Goal: Task Accomplishment & Management: Complete application form

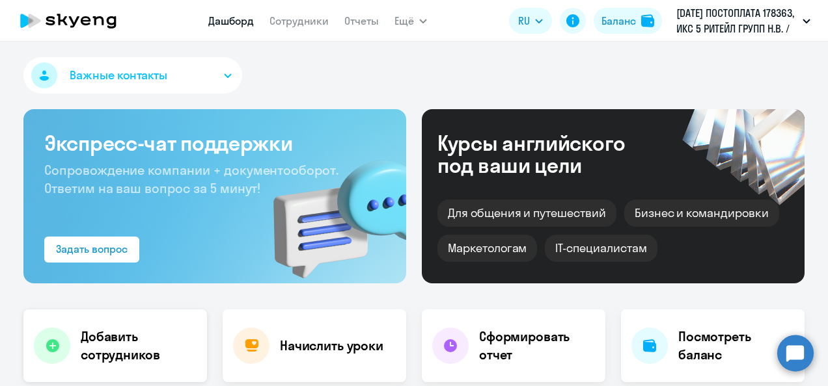
click at [87, 349] on h4 "Добавить сотрудников" at bounding box center [139, 346] width 116 height 36
select select "30"
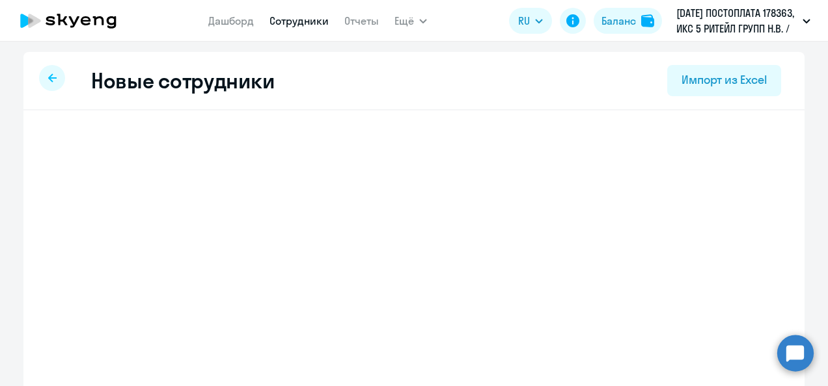
select select "english_adult_not_native_speaker"
select select "3"
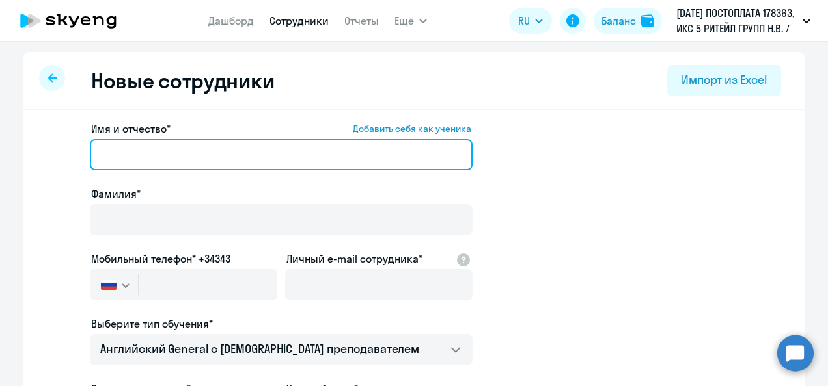
click at [168, 155] on input "Имя и отчество* Добавить себя как ученика" at bounding box center [281, 154] width 383 height 31
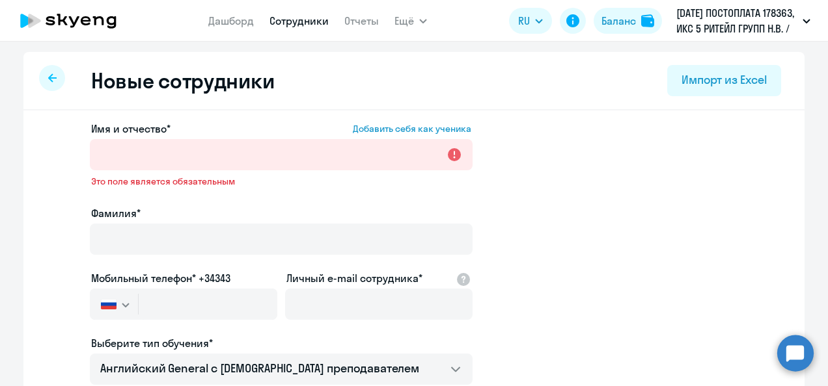
click at [597, 176] on app-new-student-form "Имя и отчество* Добавить себя как ученика Это поле является обязательным Фамили…" at bounding box center [413, 362] width 739 height 483
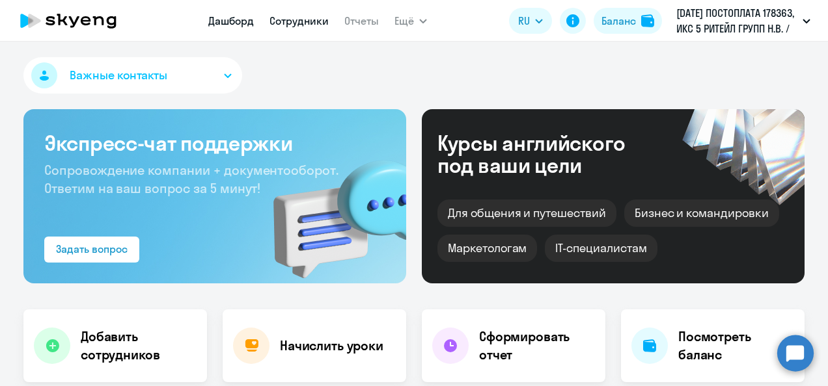
click at [278, 19] on link "Сотрудники" at bounding box center [298, 20] width 59 height 13
select select "30"
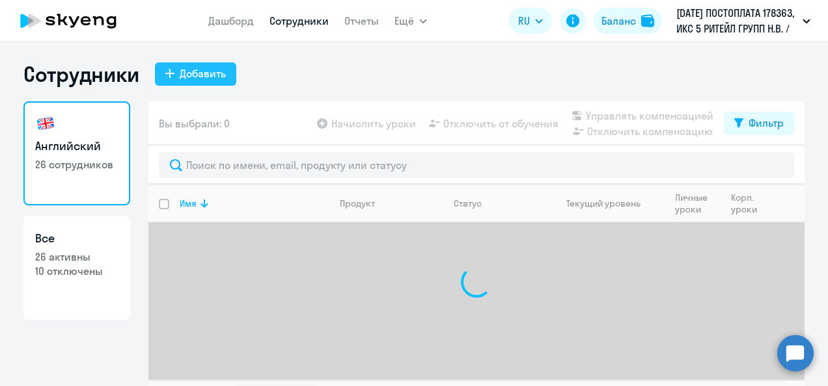
click at [213, 72] on div "Добавить" at bounding box center [203, 74] width 46 height 16
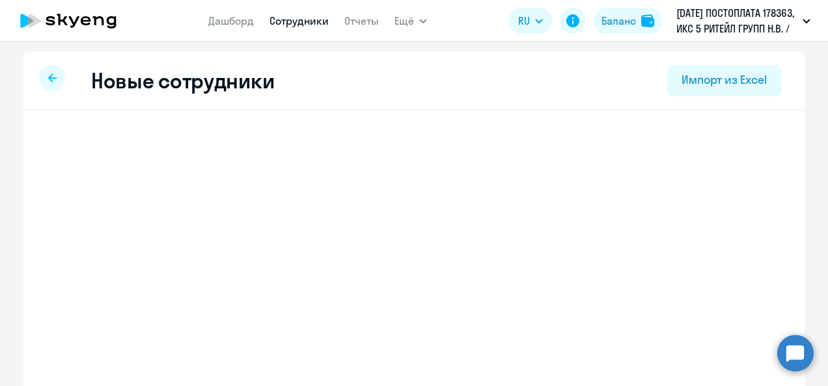
select select "english_adult_not_native_speaker"
select select "3"
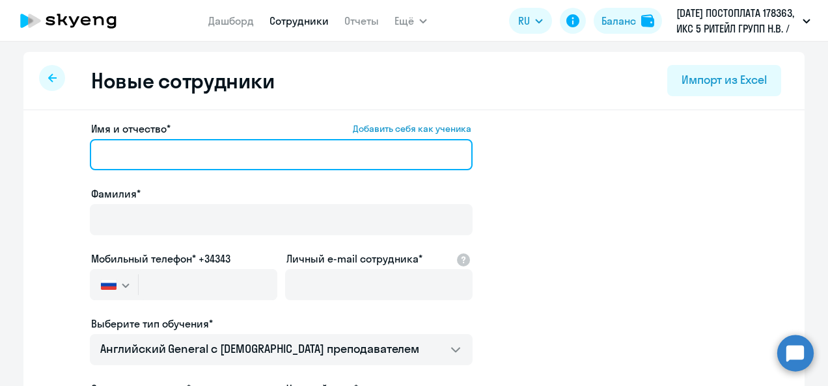
click at [245, 150] on input "Имя и отчество* Добавить себя как ученика" at bounding box center [281, 154] width 383 height 31
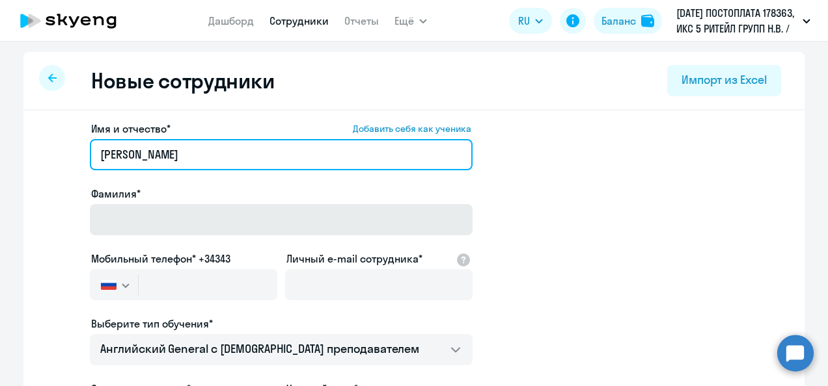
type input "Татьяна Евгеньевна"
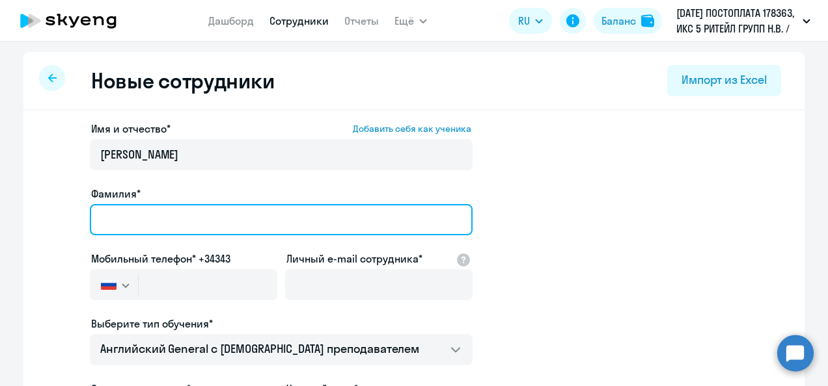
click at [178, 217] on input "Фамилия*" at bounding box center [281, 219] width 383 height 31
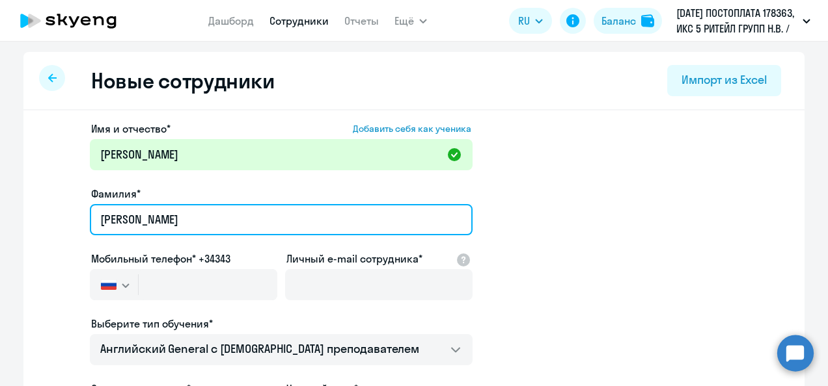
type input "Данилина"
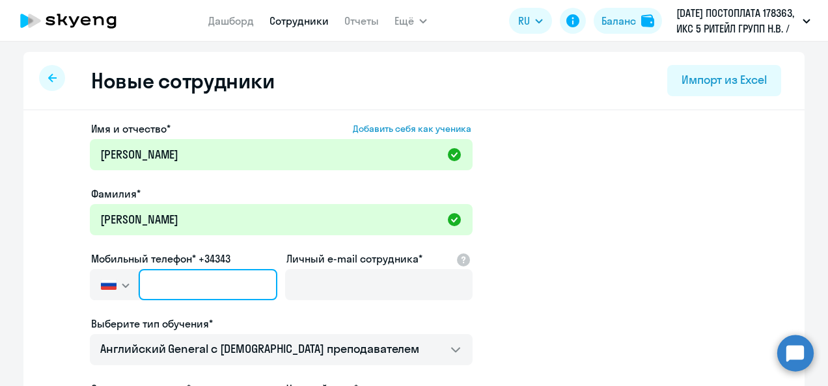
click at [223, 289] on input "text" at bounding box center [208, 284] width 139 height 31
paste input "+7 915 787-99-07"
type input "+7 915 787-99-07"
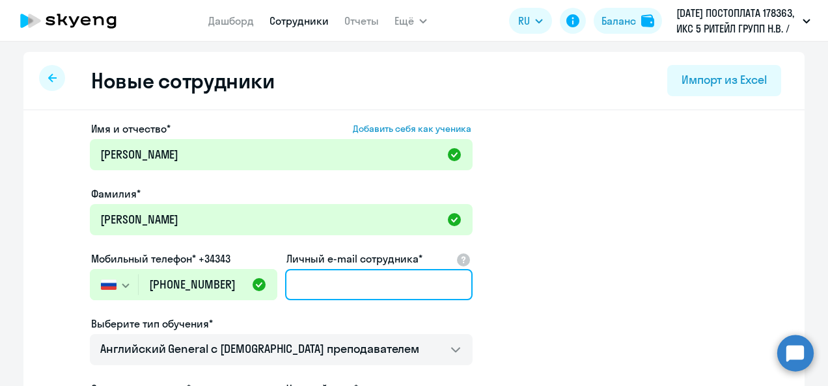
click at [319, 285] on input "Личный e-mail сотрудника*" at bounding box center [378, 284] width 187 height 31
paste input "tatianadnlina@gmail.com"
type input "tatianadnlina@gmail.com"
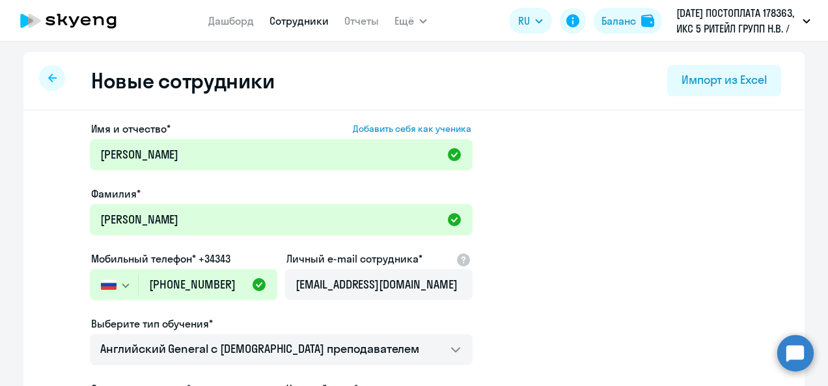
click at [602, 295] on app-new-student-form "Имя и отчество* Добавить себя как ученика Татьяна Евгеньевна Фамилия* Данилина …" at bounding box center [413, 353] width 739 height 464
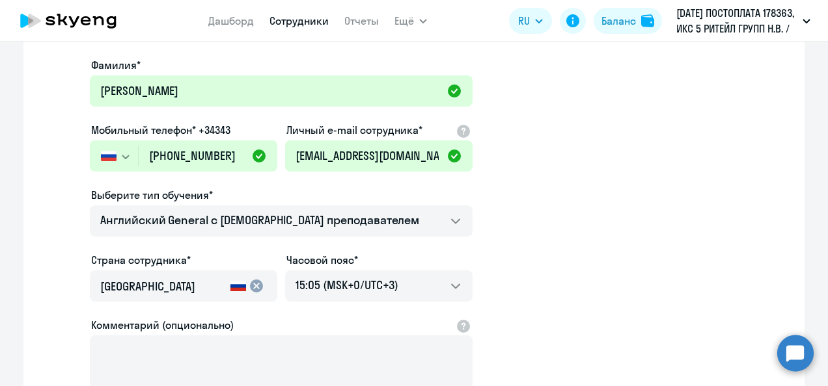
scroll to position [132, 0]
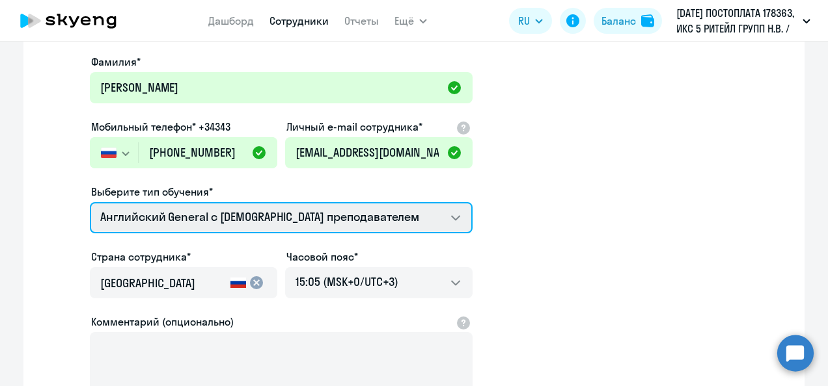
click at [459, 213] on select "Английский General с англоговорящим преподавателем Премиум английский с русског…" at bounding box center [281, 217] width 383 height 31
click at [90, 202] on select "Английский General с англоговорящим преподавателем Премиум английский с русског…" at bounding box center [281, 217] width 383 height 31
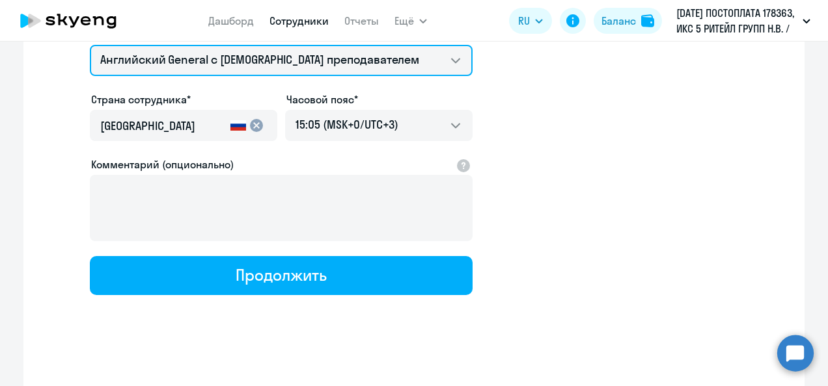
scroll to position [295, 0]
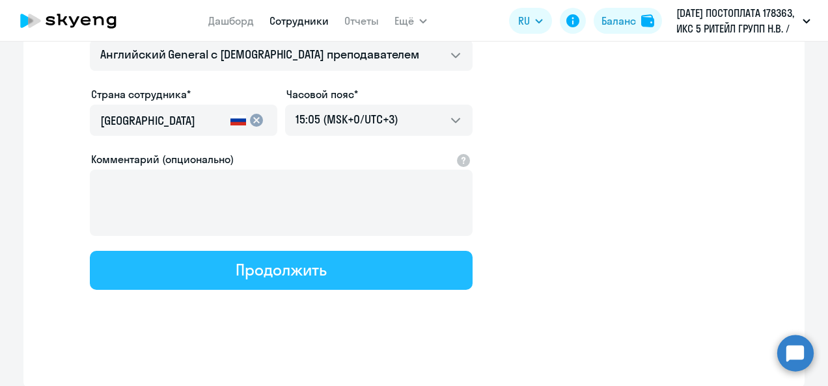
click at [423, 267] on button "Продолжить" at bounding box center [281, 270] width 383 height 39
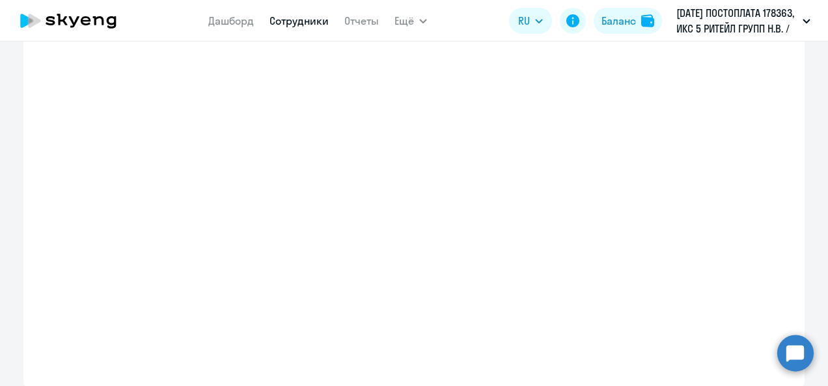
select select "english_adult_not_native_speaker"
select select "3"
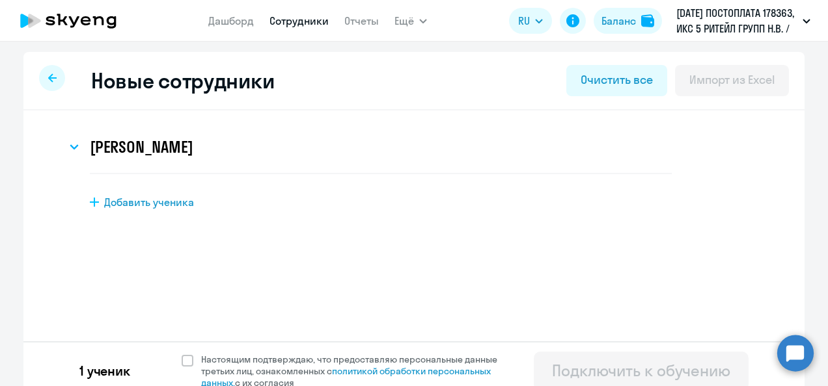
scroll to position [0, 0]
click at [193, 142] on h3 "Татьяна Евгеньевна Данилина" at bounding box center [141, 147] width 103 height 21
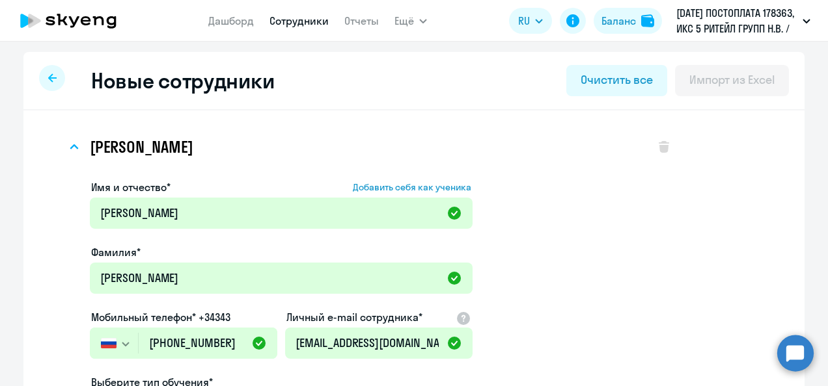
click at [286, 22] on link "Сотрудники" at bounding box center [298, 20] width 59 height 13
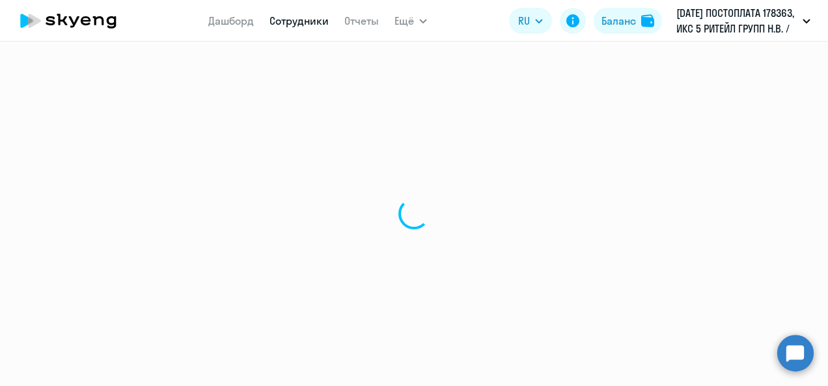
select select "30"
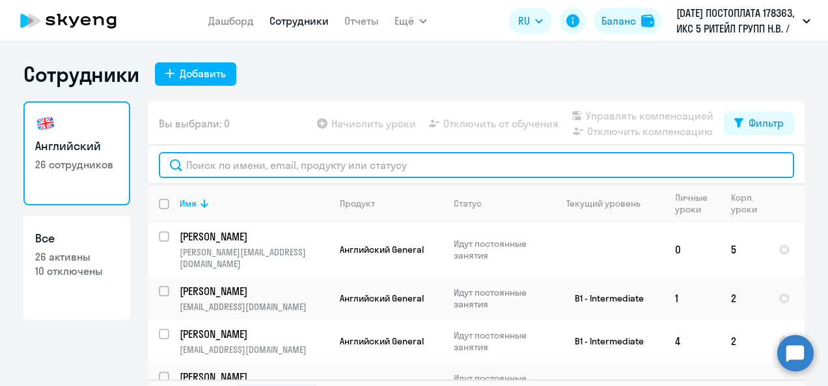
click at [247, 167] on input "text" at bounding box center [476, 165] width 635 height 26
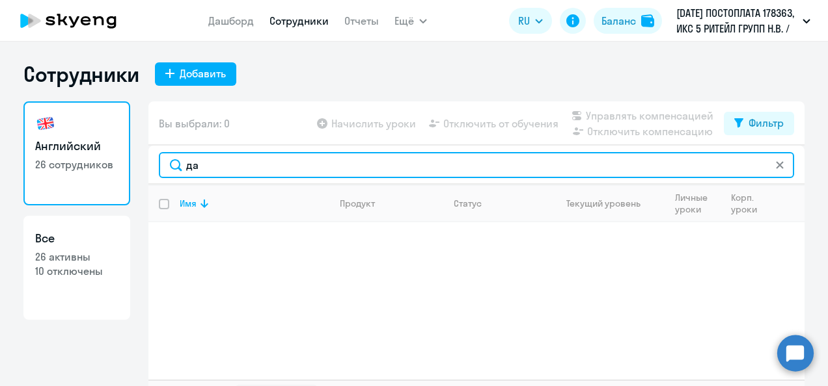
type input "д"
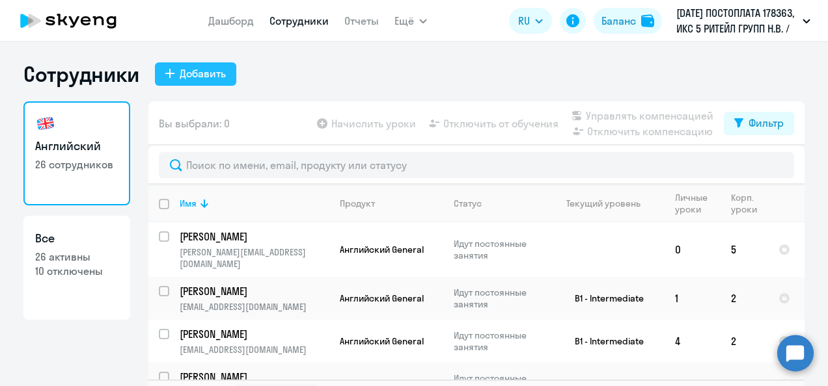
click at [189, 75] on div "Добавить" at bounding box center [203, 74] width 46 height 16
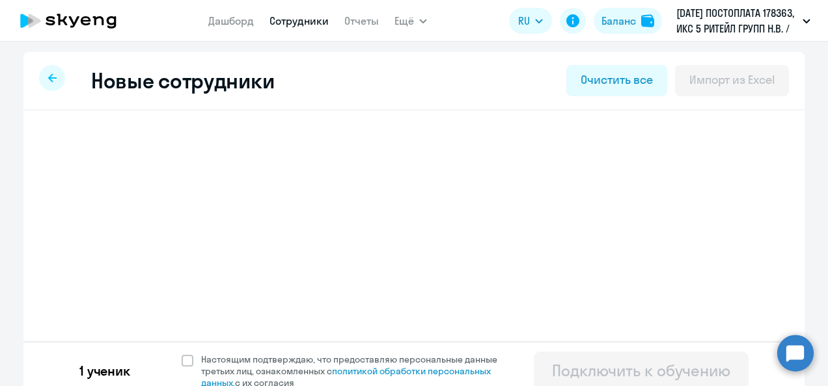
select select "english_adult_not_native_speaker"
select select "3"
click at [181, 151] on h3 "Татьяна Евгеньевна Данилина" at bounding box center [141, 147] width 103 height 21
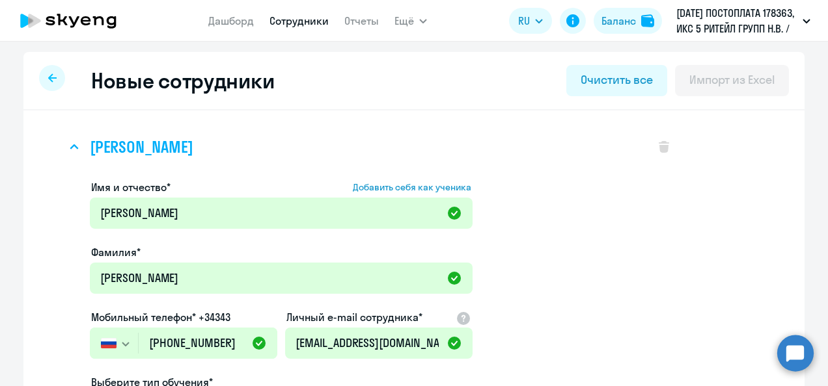
click at [77, 146] on div "Татьяна Евгеньевна Данилина" at bounding box center [353, 147] width 575 height 52
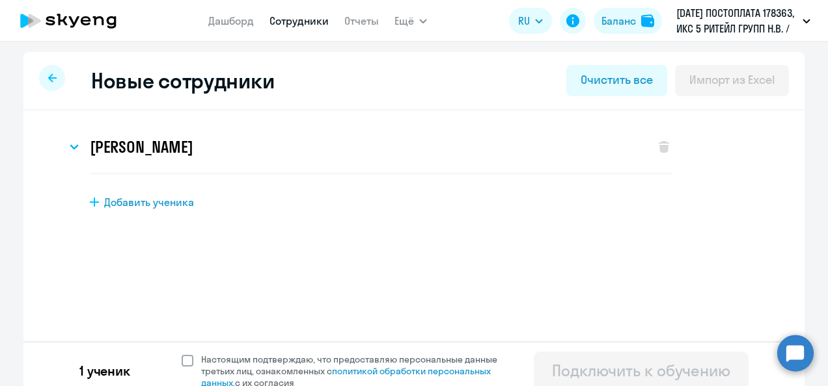
click at [183, 366] on span at bounding box center [188, 361] width 12 height 12
click at [182, 354] on input "Настоящим подтверждаю, что предоставляю персональные данные третьих лиц, ознако…" at bounding box center [181, 353] width 1 height 1
checkbox input "true"
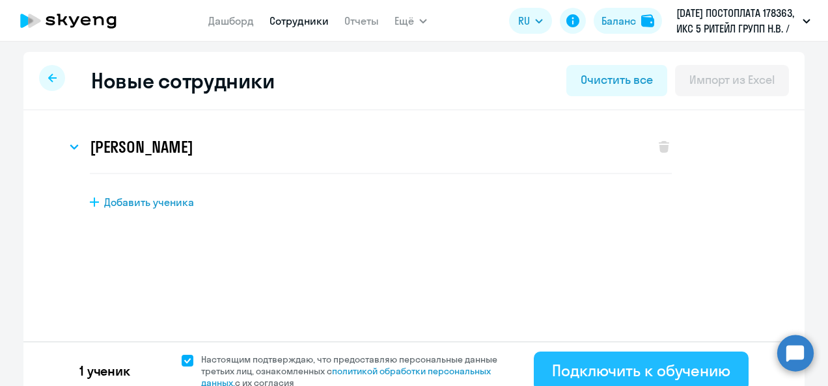
click at [628, 370] on div "Подключить к обучению" at bounding box center [641, 370] width 178 height 21
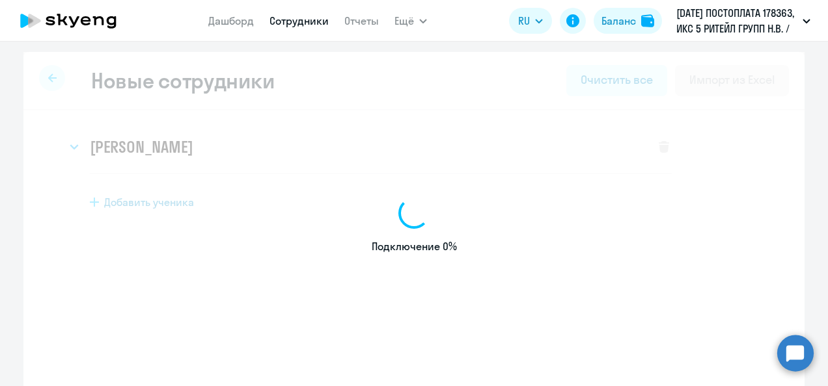
select select "english_adult_not_native_speaker"
select select "3"
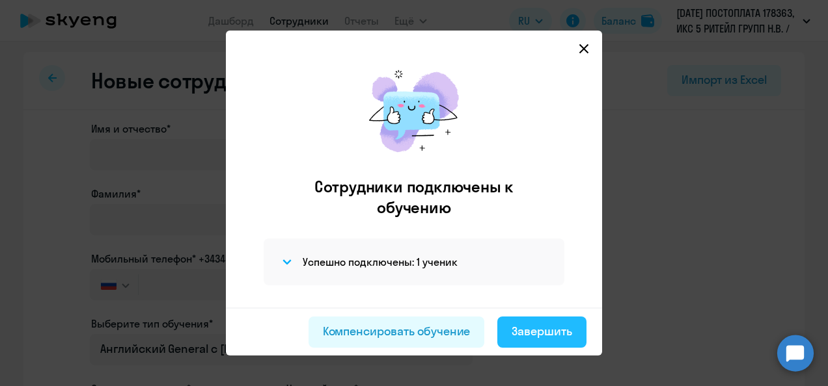
click at [555, 342] on button "Завершить" at bounding box center [541, 332] width 89 height 31
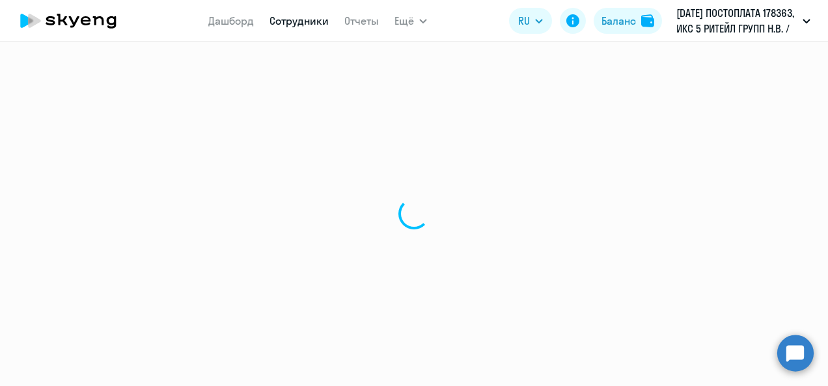
select select "30"
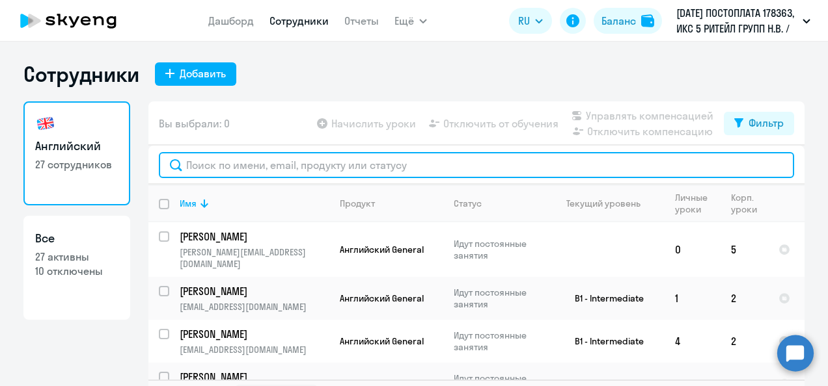
click at [195, 172] on input "text" at bounding box center [476, 165] width 635 height 26
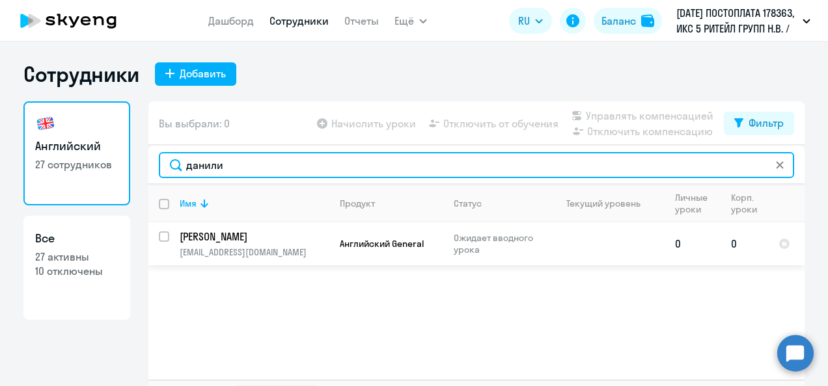
type input "данили"
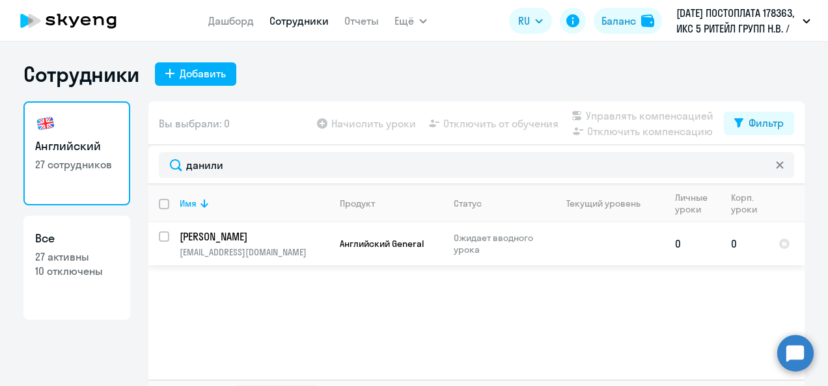
click at [160, 230] on div at bounding box center [164, 236] width 31 height 31
checkbox input "true"
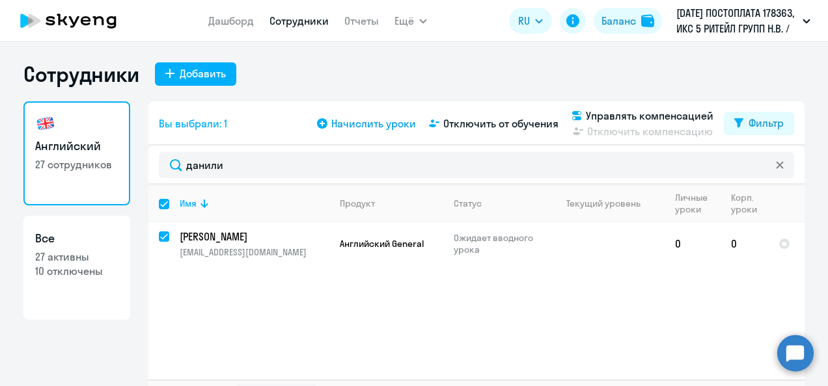
click at [350, 123] on span "Начислить уроки" at bounding box center [373, 124] width 85 height 16
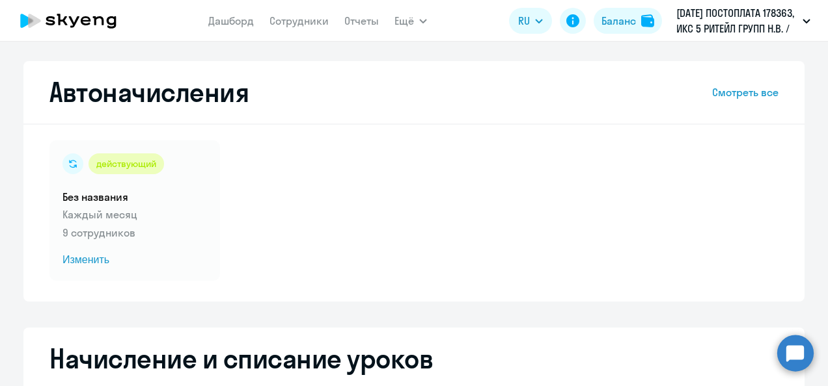
select select "10"
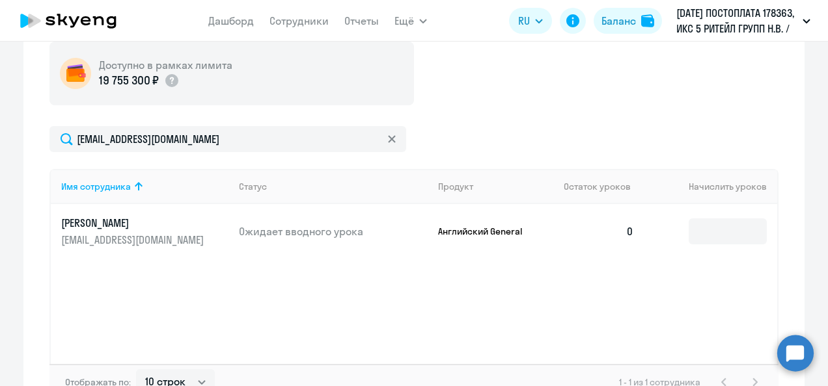
scroll to position [419, 0]
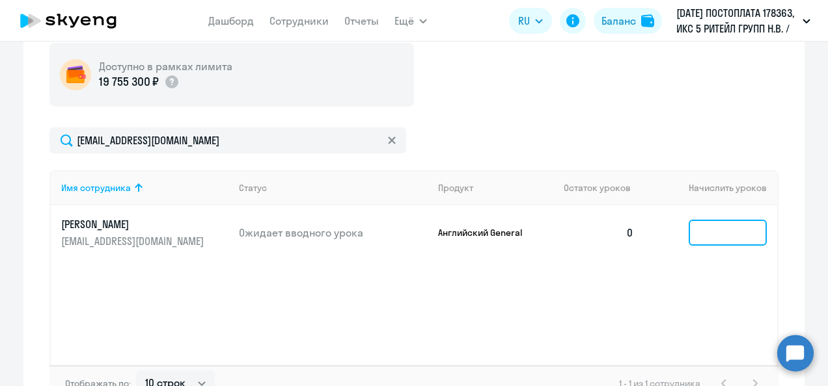
click at [711, 235] on input at bounding box center [727, 233] width 78 height 26
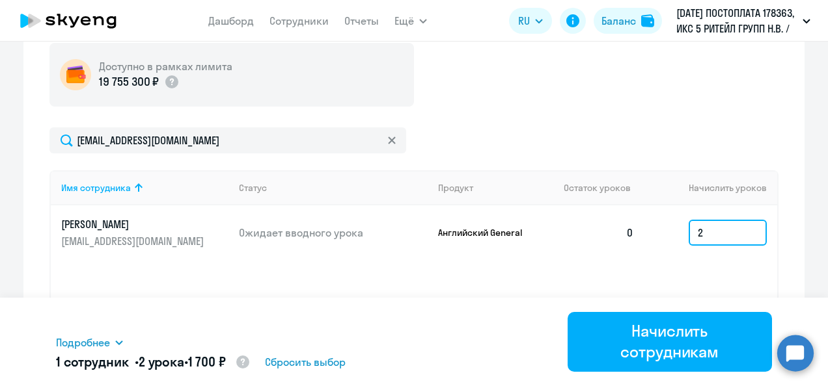
type input "2"
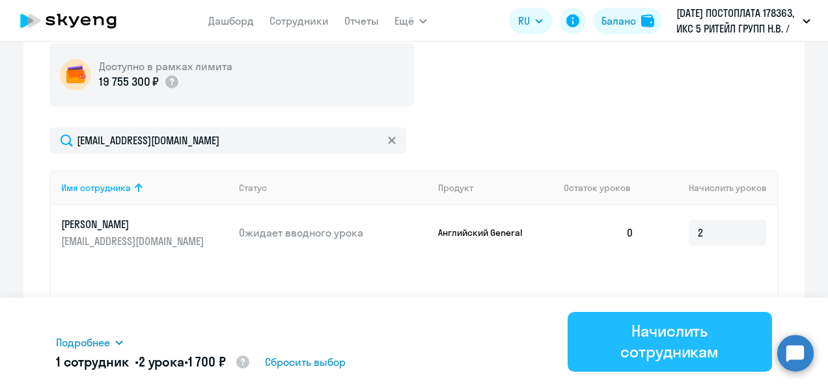
click at [666, 351] on div "Начислить сотрудникам" at bounding box center [670, 342] width 169 height 42
